Goal: Information Seeking & Learning: Learn about a topic

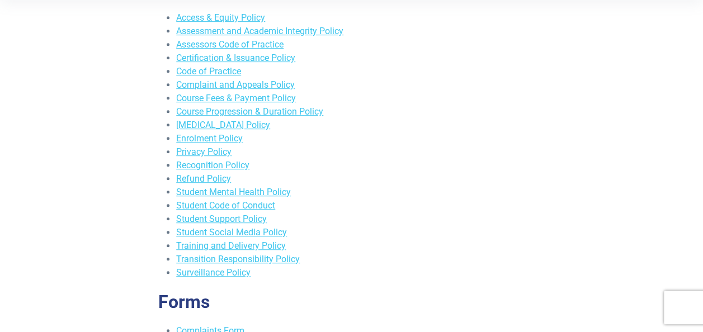
scroll to position [391, 0]
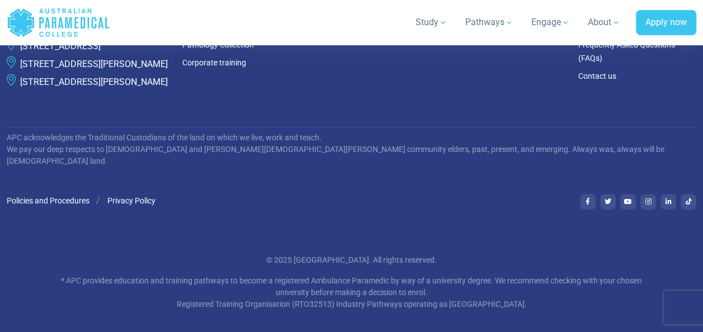
scroll to position [335, 0]
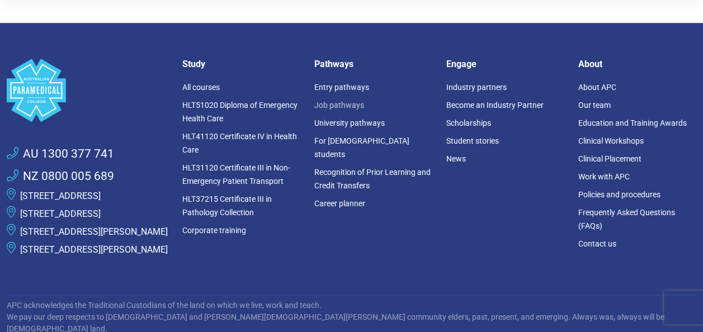
click at [325, 105] on link "Job pathways" at bounding box center [339, 105] width 50 height 9
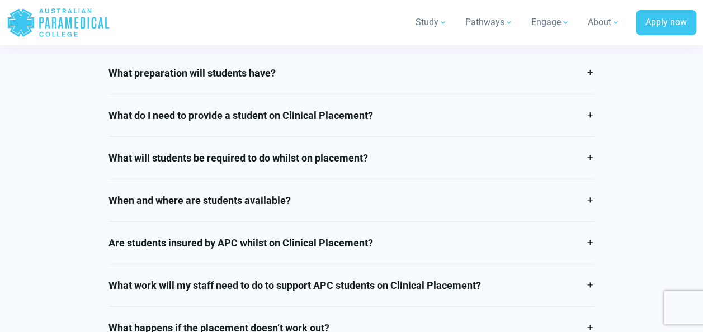
scroll to position [1509, 0]
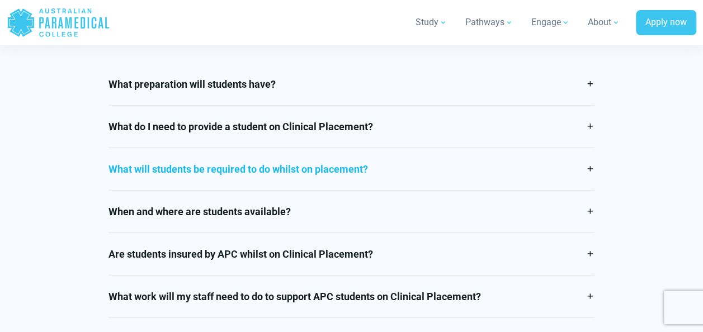
click at [392, 170] on link "What will students be required to do whilst on placement?" at bounding box center [351, 169] width 486 height 42
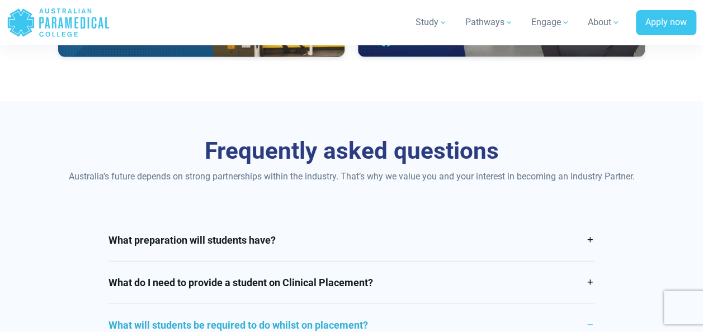
scroll to position [1453, 0]
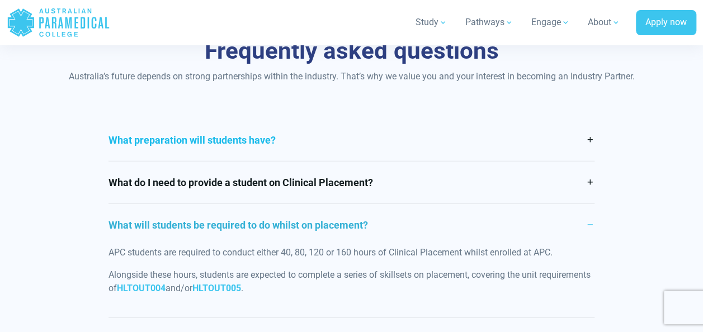
click at [443, 153] on link "What preparation will students have?" at bounding box center [351, 140] width 486 height 42
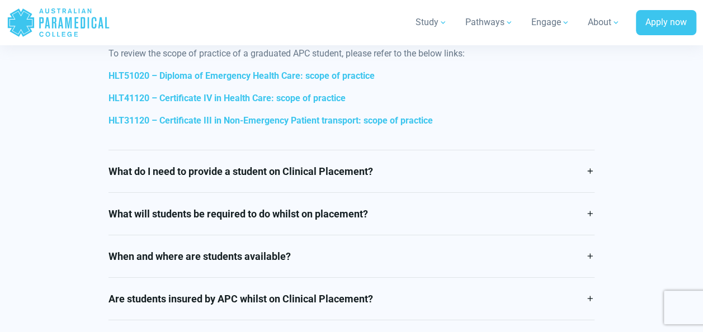
scroll to position [2013, 0]
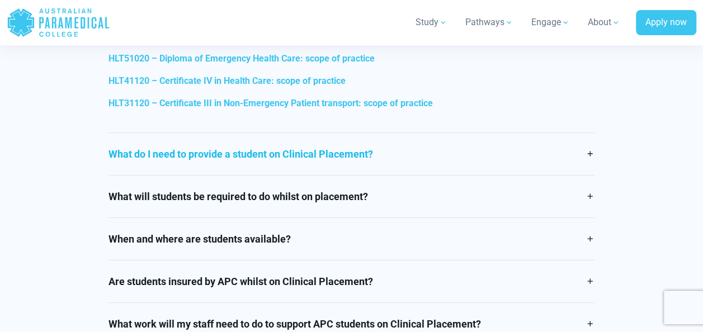
click at [373, 155] on link "What do I need to provide a student on Clinical Placement?" at bounding box center [351, 154] width 486 height 42
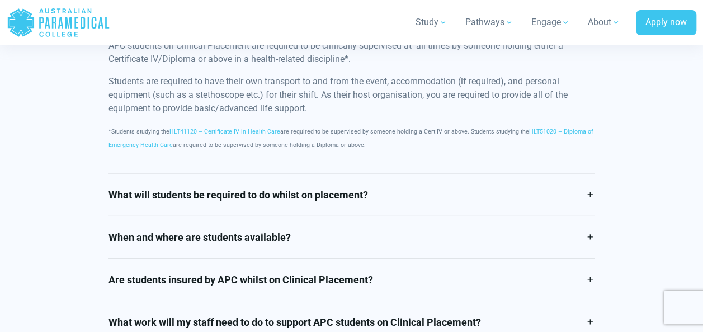
scroll to position [1565, 0]
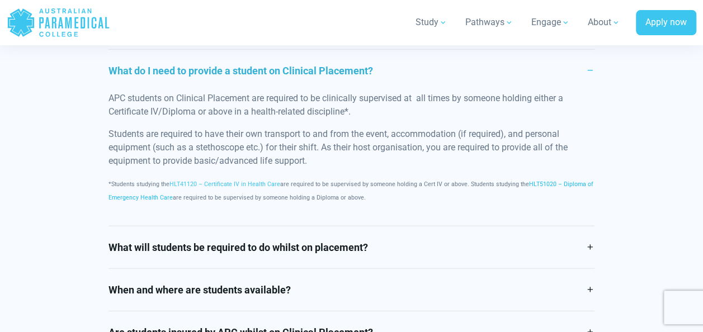
click at [561, 182] on link "HLT51020 – Diploma of Emergency Health Care" at bounding box center [350, 191] width 485 height 21
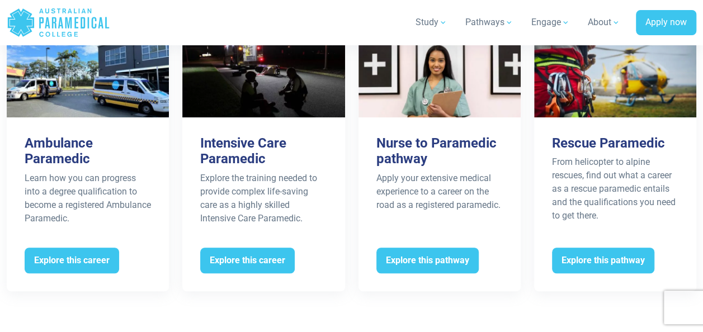
scroll to position [2348, 0]
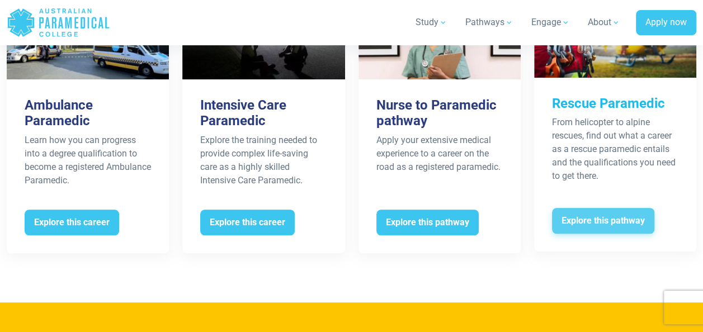
drag, startPoint x: 579, startPoint y: 213, endPoint x: 570, endPoint y: 217, distance: 9.8
click at [570, 217] on span "Explore this pathway" at bounding box center [603, 221] width 102 height 26
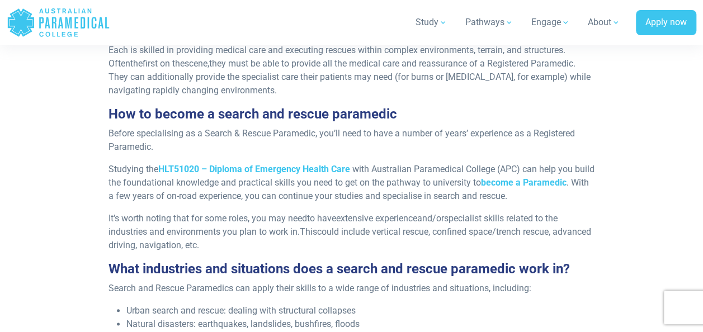
scroll to position [447, 0]
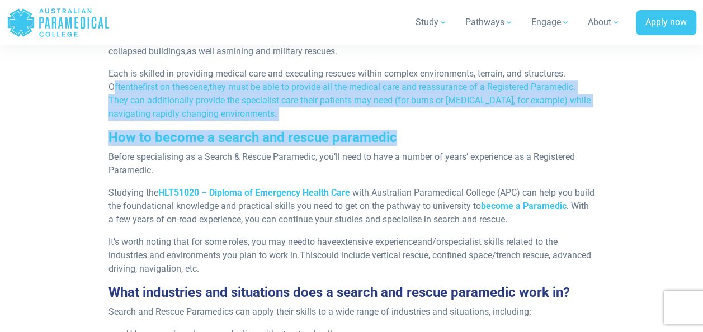
drag, startPoint x: 114, startPoint y: 86, endPoint x: 547, endPoint y: 131, distance: 435.1
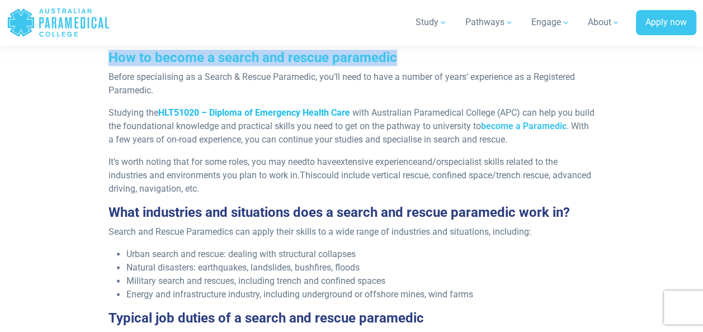
scroll to position [503, 0]
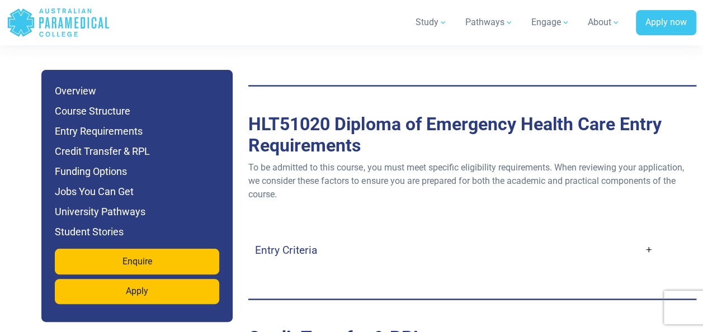
scroll to position [3187, 0]
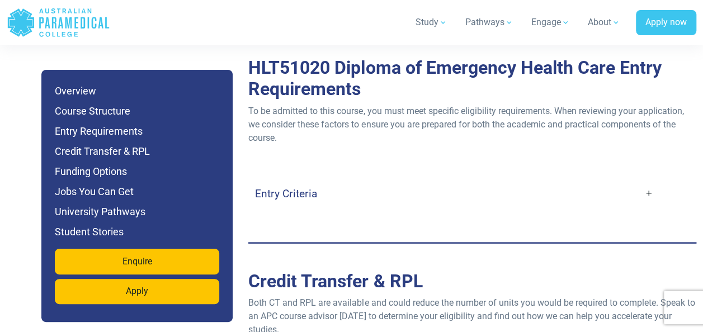
click at [306, 187] on h4 "Entry Criteria" at bounding box center [286, 193] width 62 height 13
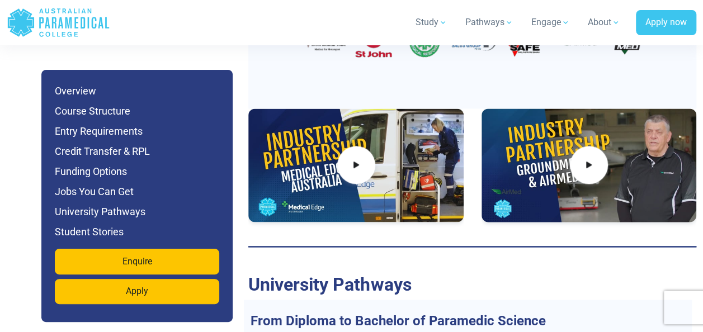
scroll to position [4864, 0]
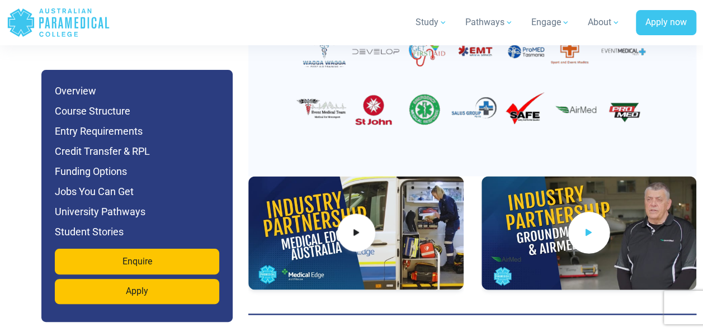
click at [589, 224] on icon at bounding box center [589, 233] width 12 height 18
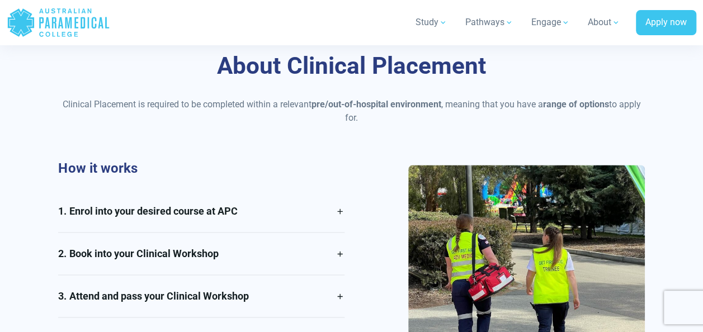
scroll to position [894, 0]
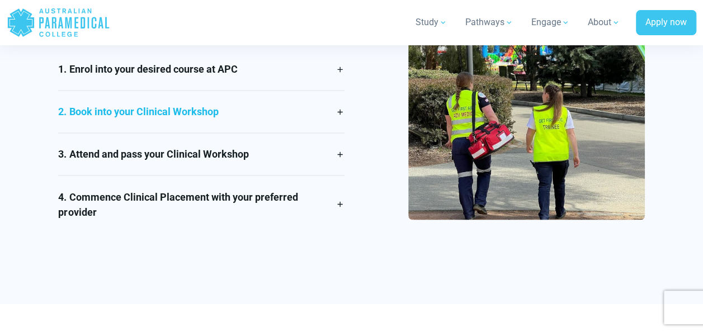
click at [343, 112] on link "2. Book into your Clinical Workshop" at bounding box center [201, 112] width 286 height 42
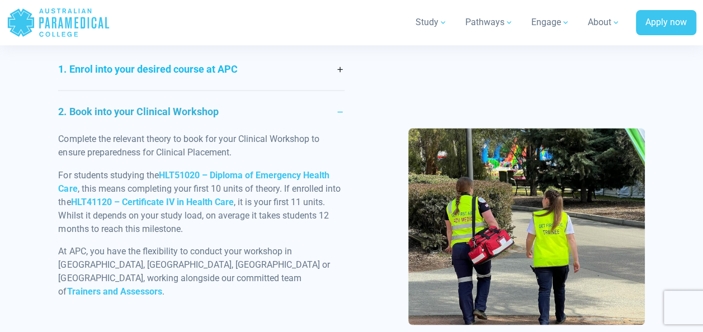
click at [342, 75] on link "1. Enrol into your desired course at APC" at bounding box center [201, 69] width 286 height 42
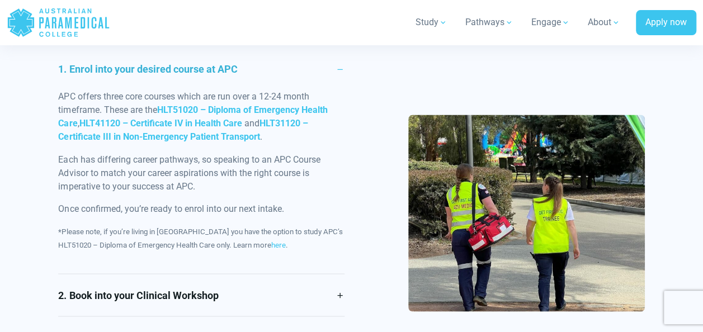
click at [342, 75] on link "1. Enrol into your desired course at APC" at bounding box center [201, 69] width 286 height 42
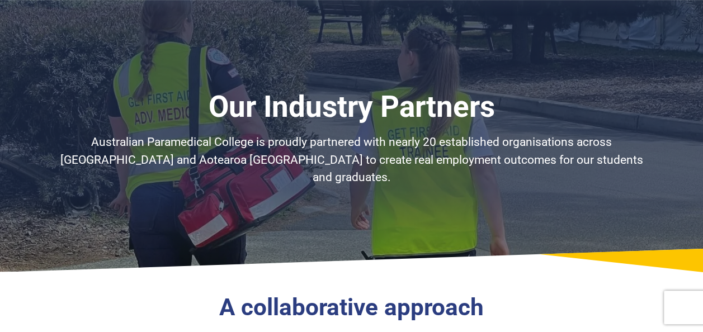
scroll to position [224, 0]
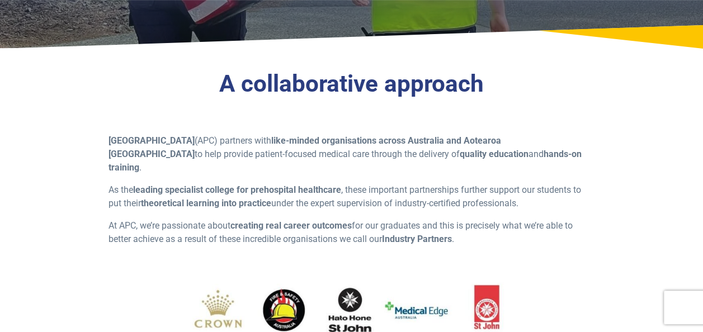
click at [274, 220] on strong "creating real career outcomes" at bounding box center [290, 225] width 121 height 11
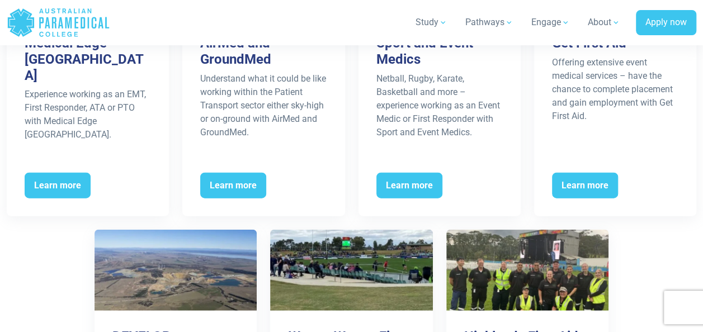
scroll to position [1062, 0]
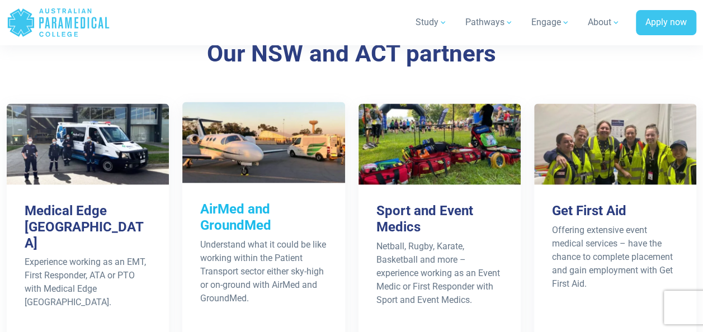
click at [242, 239] on p "Understand what it could be like working within the Patient Transport sector ei…" at bounding box center [263, 271] width 126 height 67
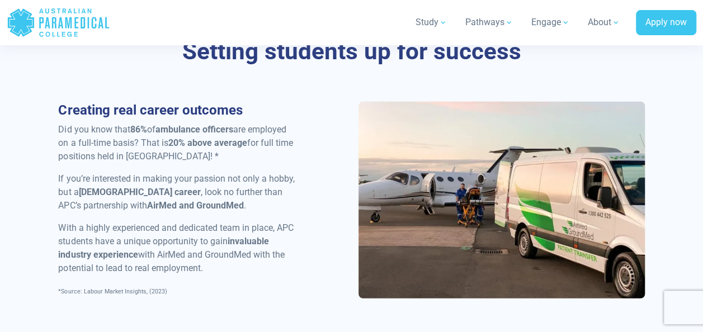
scroll to position [1286, 0]
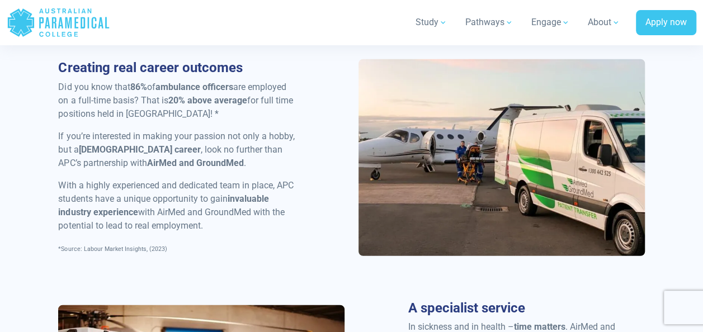
click at [106, 151] on strong "[DEMOGRAPHIC_DATA] career" at bounding box center [139, 149] width 122 height 11
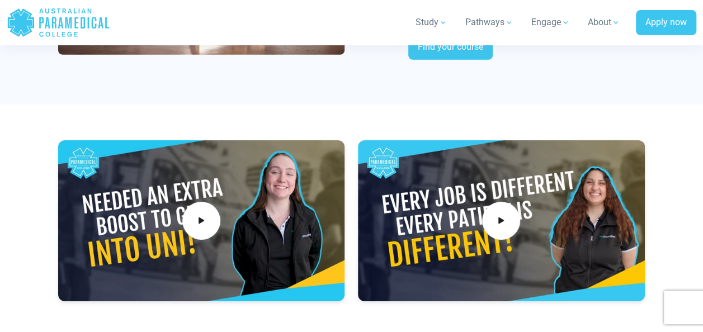
scroll to position [1565, 0]
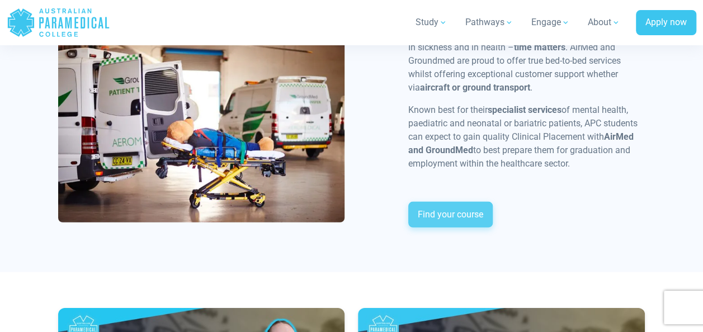
click at [435, 225] on link "Find your course" at bounding box center [450, 215] width 84 height 26
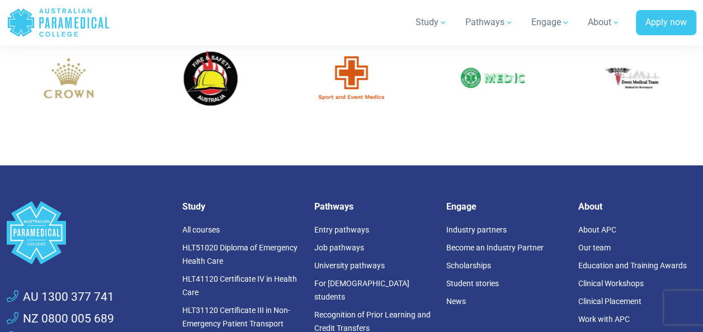
scroll to position [1621, 0]
